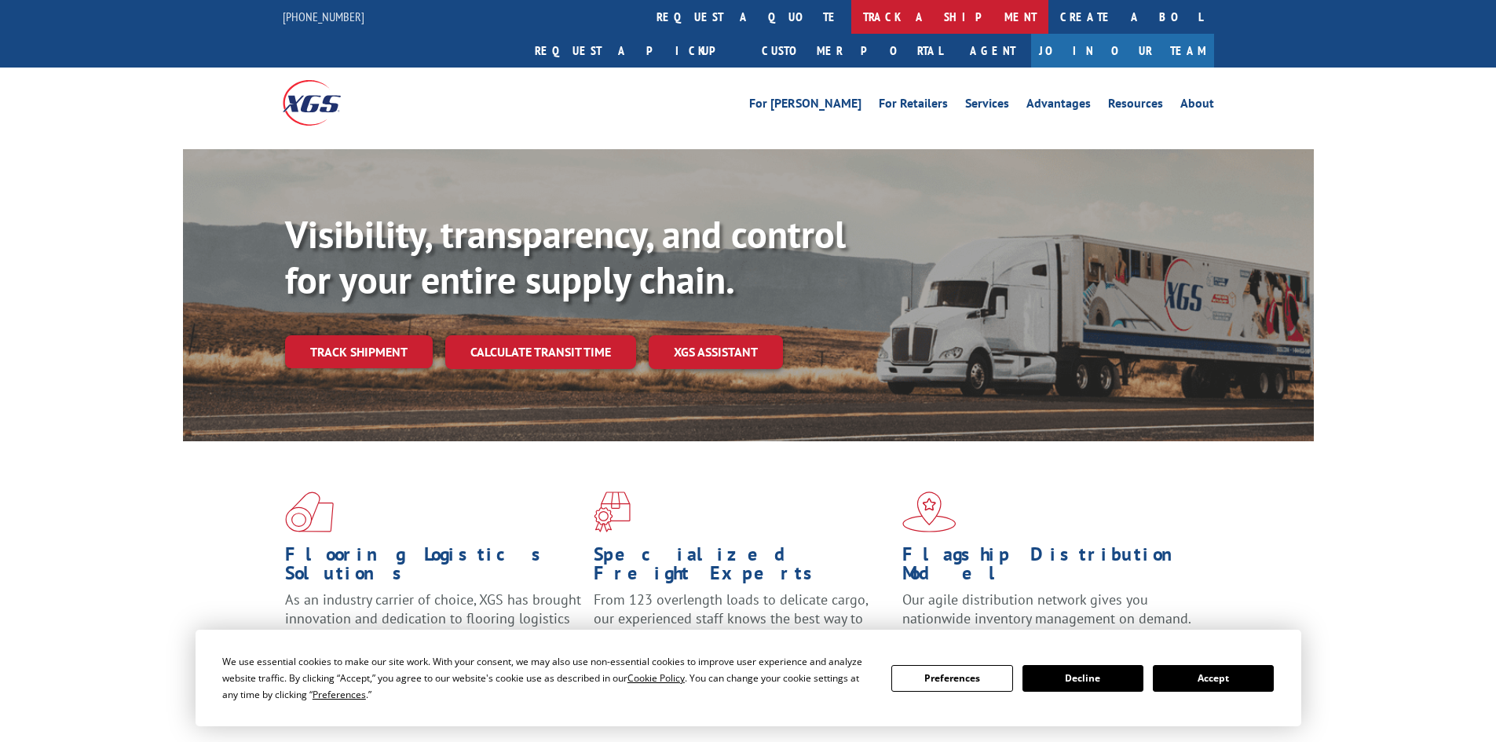
click at [851, 14] on link "track a shipment" at bounding box center [949, 17] width 197 height 34
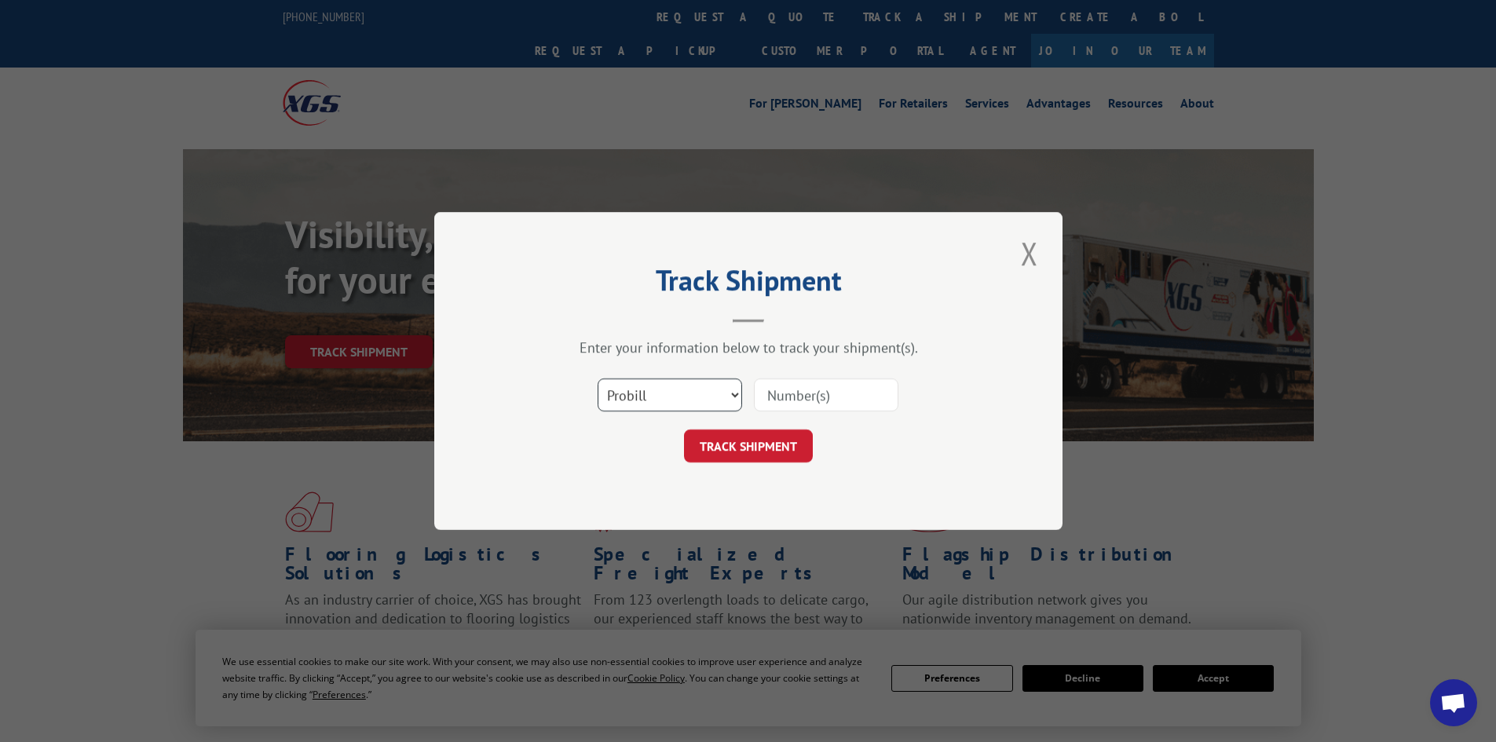
click at [674, 397] on select "Select category... Probill BOL PO" at bounding box center [670, 394] width 144 height 33
select select "bol"
click at [598, 378] on select "Select category... Probill BOL PO" at bounding box center [670, 394] width 144 height 33
click at [813, 391] on input at bounding box center [826, 394] width 144 height 33
paste input "4863522"
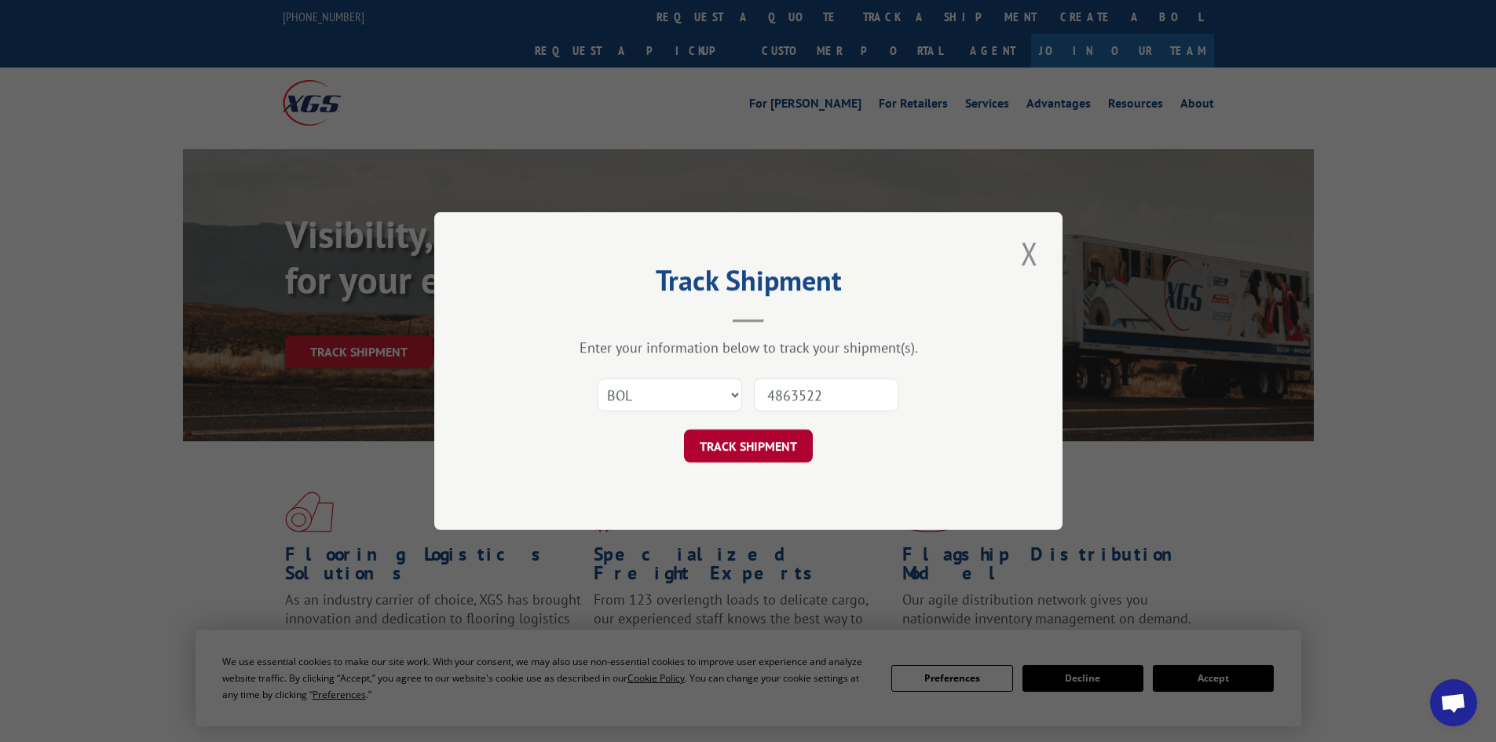
type input "4863522"
click at [747, 455] on button "TRACK SHIPMENT" at bounding box center [748, 445] width 129 height 33
